Goal: Transaction & Acquisition: Purchase product/service

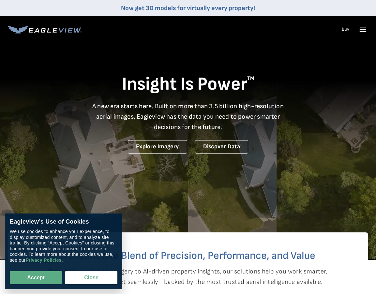
click at [0, 0] on div "Login" at bounding box center [0, 0] width 0 height 0
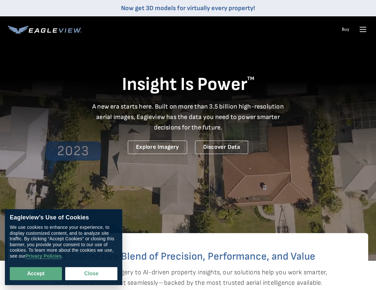
click at [0, 0] on div "Login" at bounding box center [0, 0] width 0 height 0
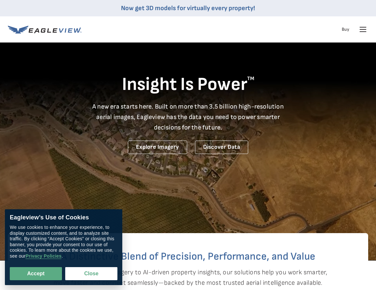
click at [0, 0] on div "Login" at bounding box center [0, 0] width 0 height 0
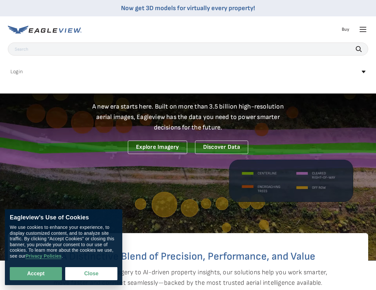
click at [0, 0] on link "MyEagleview" at bounding box center [0, 0] width 0 height 0
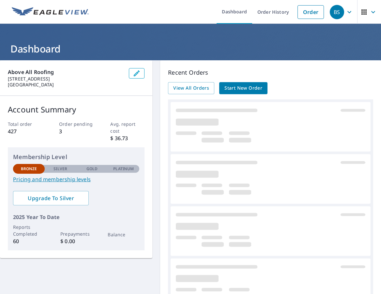
click at [230, 86] on span "Start New Order" at bounding box center [244, 88] width 38 height 8
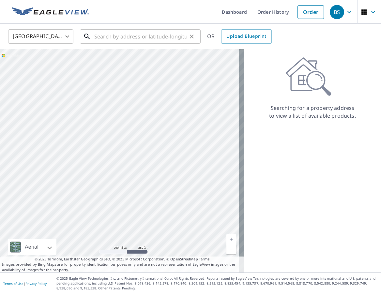
click at [111, 39] on input "text" at bounding box center [140, 36] width 93 height 18
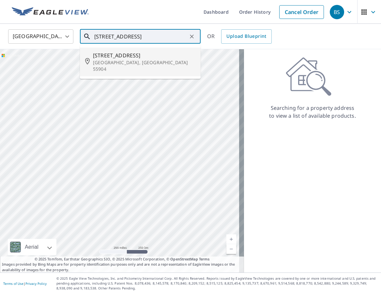
click at [125, 54] on span "[STREET_ADDRESS]" at bounding box center [144, 56] width 103 height 8
type input "[STREET_ADDRESS]"
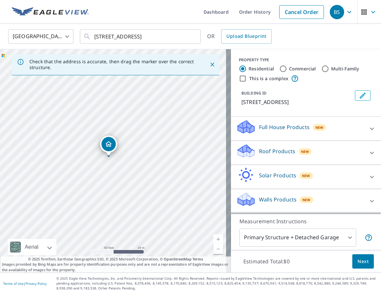
click at [369, 154] on icon at bounding box center [372, 153] width 8 height 8
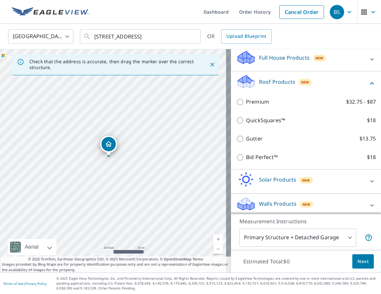
scroll to position [73, 0]
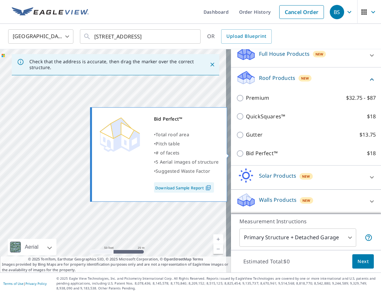
click at [265, 155] on p "Bid Perfect™" at bounding box center [262, 154] width 32 height 8
click at [246, 155] on input "Bid Perfect™ $18" at bounding box center [241, 154] width 10 height 8
checkbox input "true"
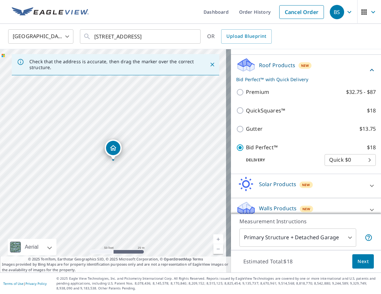
scroll to position [95, 0]
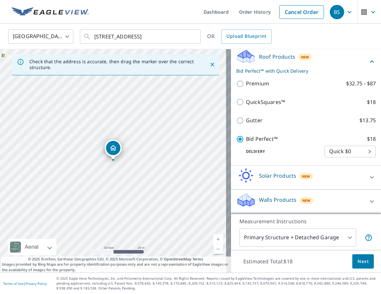
click at [358, 262] on span "Next" at bounding box center [363, 262] width 11 height 8
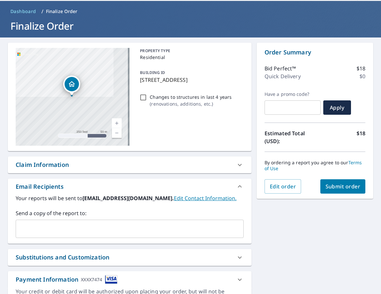
scroll to position [33, 0]
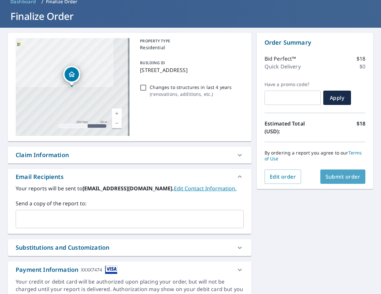
click at [352, 179] on span "Submit order" at bounding box center [343, 176] width 35 height 7
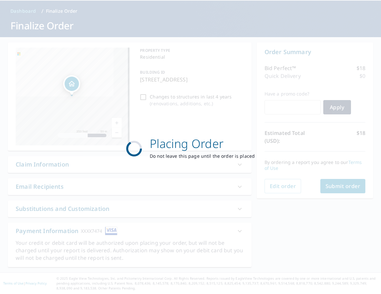
scroll to position [23, 0]
